Goal: Check status: Check status

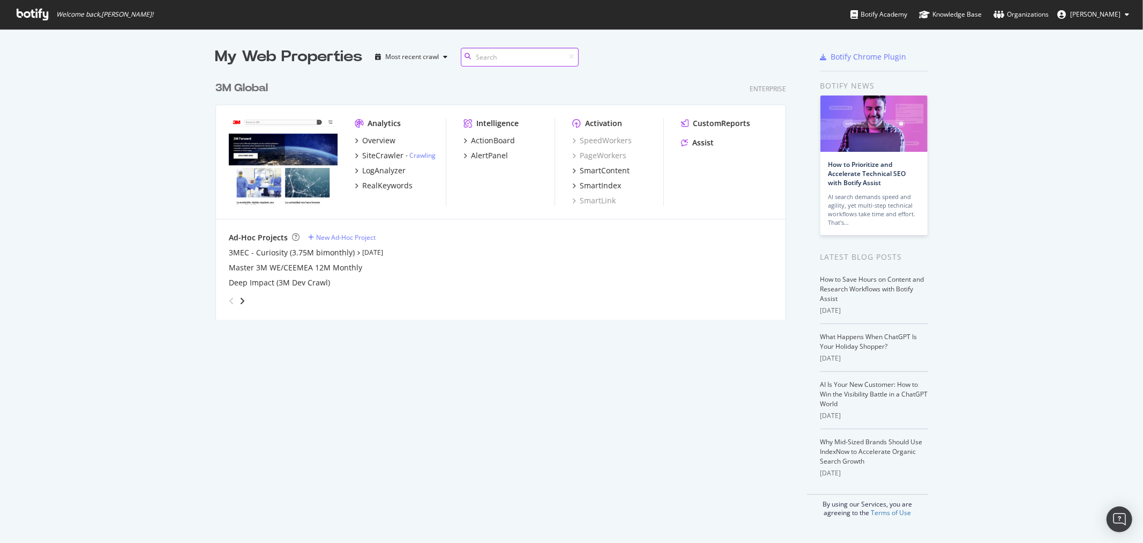
scroll to position [243, 570]
click at [239, 85] on div "3M Global" at bounding box center [242, 88] width 53 height 16
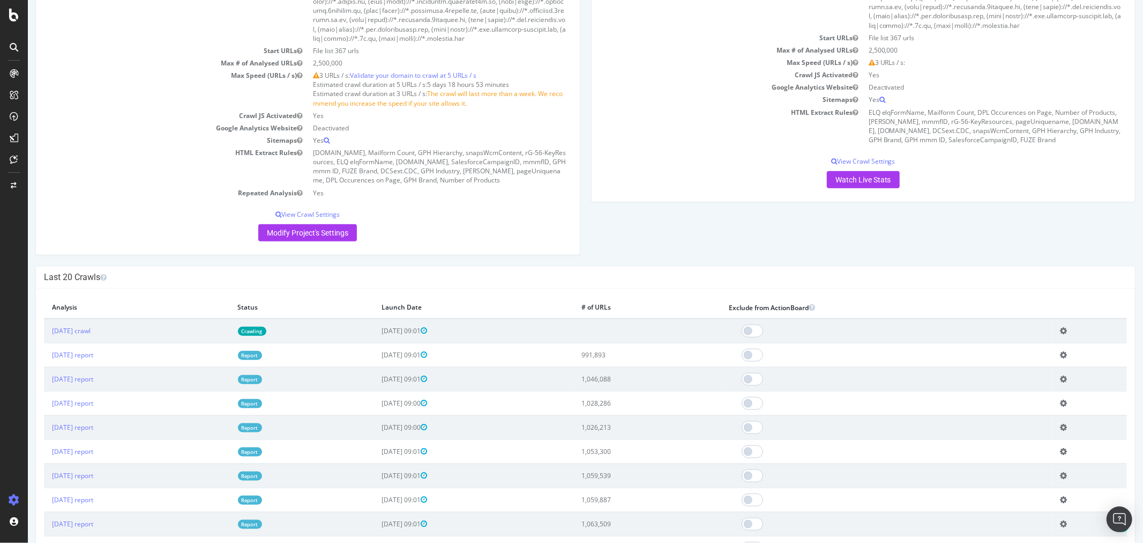
scroll to position [1012, 0]
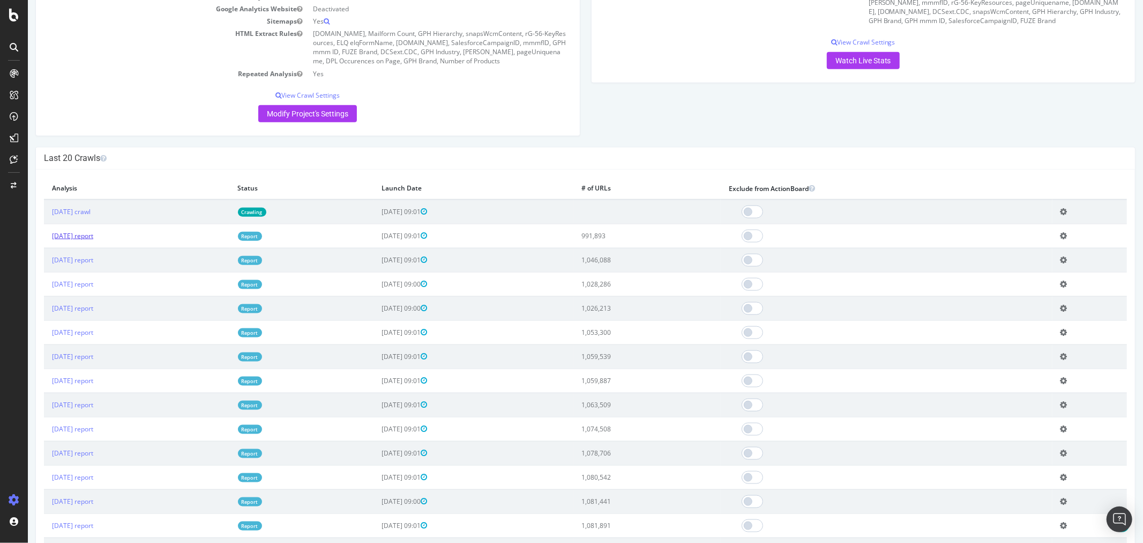
click at [93, 240] on link "[DATE] report" at bounding box center [71, 235] width 41 height 9
